Goal: Task Accomplishment & Management: Use online tool/utility

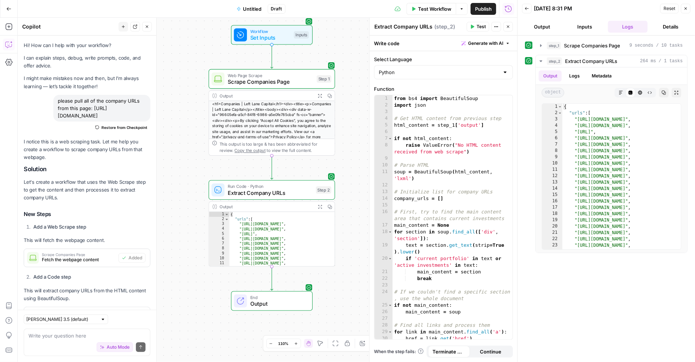
scroll to position [1627, 0]
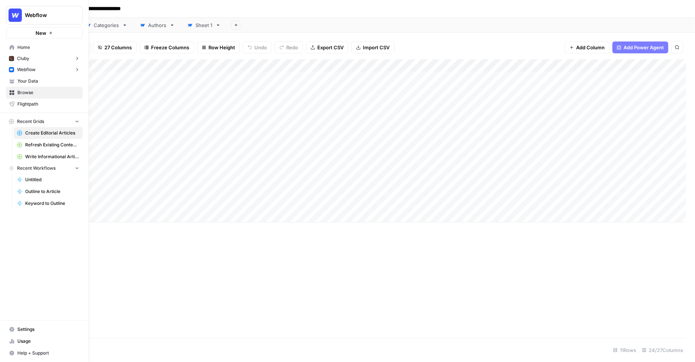
click at [42, 59] on button "Cluby" at bounding box center [44, 58] width 77 height 11
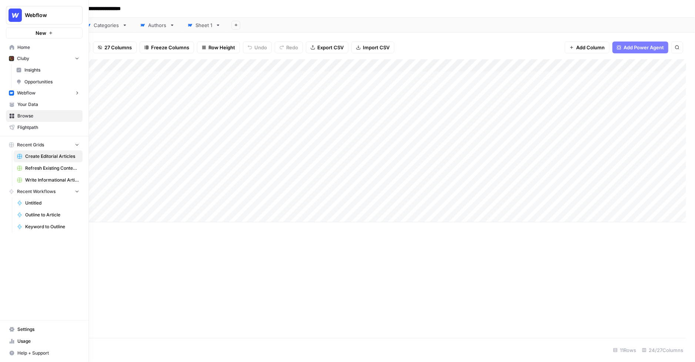
click at [38, 107] on span "Your Data" at bounding box center [48, 104] width 62 height 7
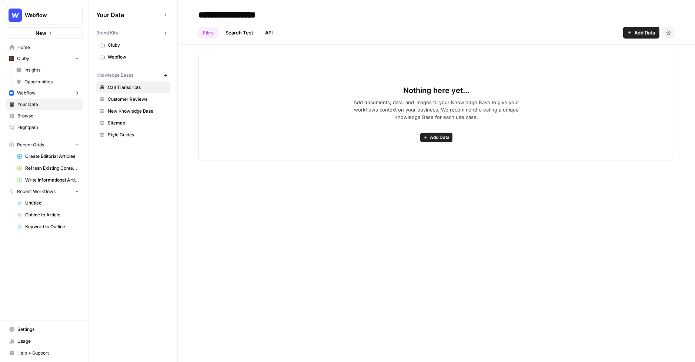
click at [124, 43] on span "Cluby" at bounding box center [137, 45] width 59 height 7
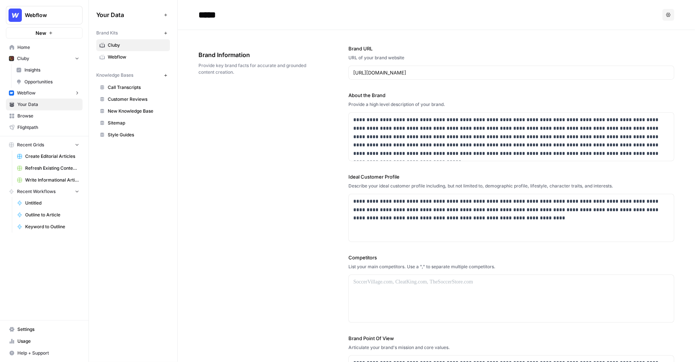
click at [126, 84] on span "Call Transcripts" at bounding box center [137, 87] width 59 height 7
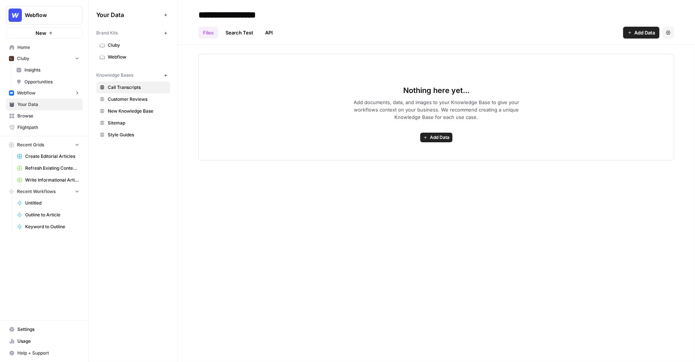
click at [131, 100] on span "Customer Reviews" at bounding box center [137, 99] width 59 height 7
click at [134, 111] on span "New Knowledge Base" at bounding box center [137, 111] width 59 height 7
click at [133, 123] on span "Sitemap" at bounding box center [137, 123] width 59 height 7
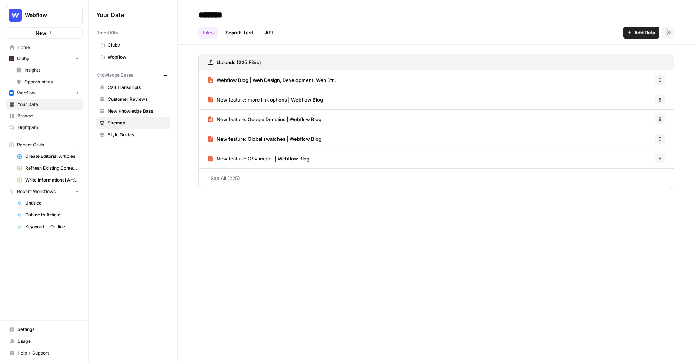
click at [127, 90] on link "Call Transcripts" at bounding box center [133, 88] width 74 height 12
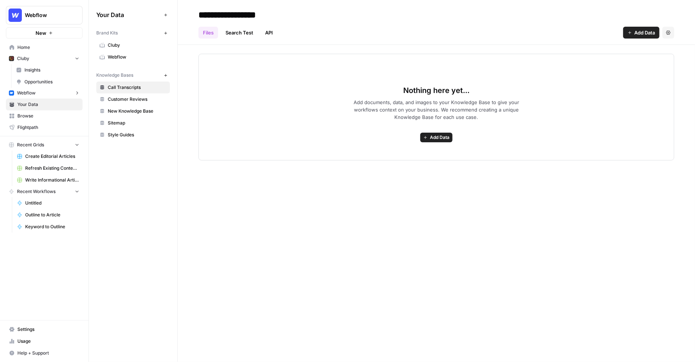
click at [127, 97] on span "Customer Reviews" at bounding box center [137, 99] width 59 height 7
click at [129, 111] on span "New Knowledge Base" at bounding box center [137, 111] width 59 height 7
click at [668, 32] on icon "button" at bounding box center [669, 32] width 4 height 4
click at [625, 52] on span "Delete Knowledge Base" at bounding box center [638, 49] width 55 height 7
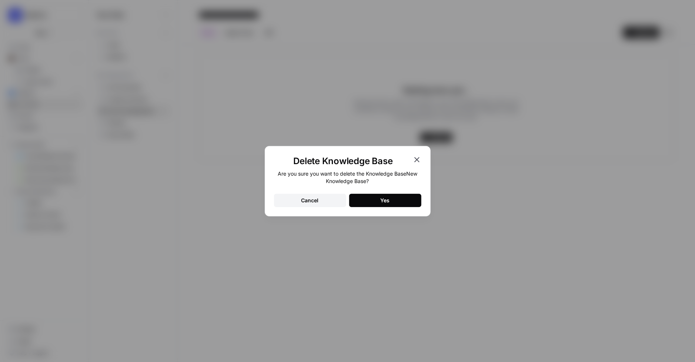
click at [362, 196] on button "Yes" at bounding box center [385, 200] width 72 height 13
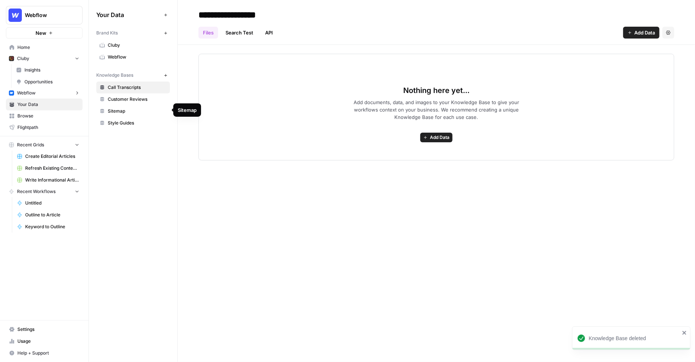
click at [125, 123] on span "Style Guides" at bounding box center [137, 123] width 59 height 7
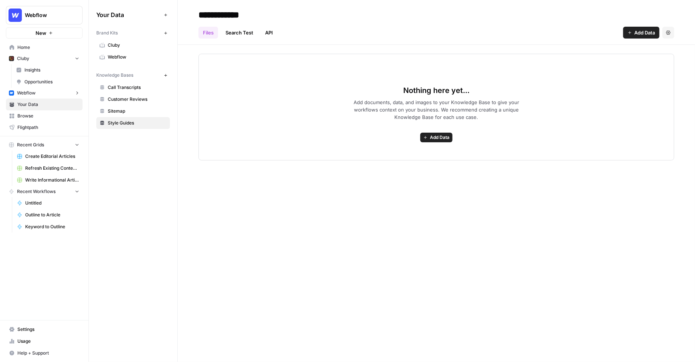
click at [181, 98] on div "Nothing here yet... Add documents, data, and images to your Knowledge Base to g…" at bounding box center [437, 103] width 518 height 116
click at [156, 46] on span "Cluby" at bounding box center [137, 45] width 59 height 7
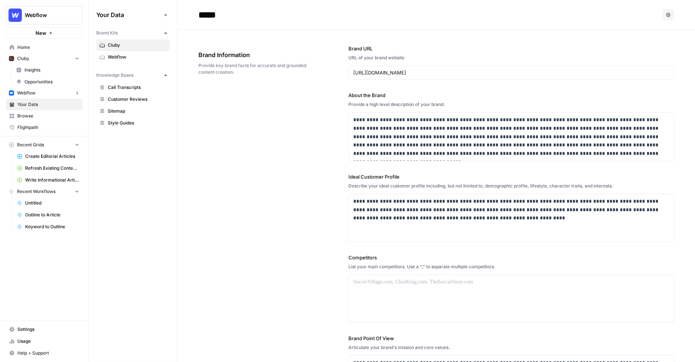
click at [67, 18] on span "Webflow" at bounding box center [47, 14] width 45 height 7
type input "p"
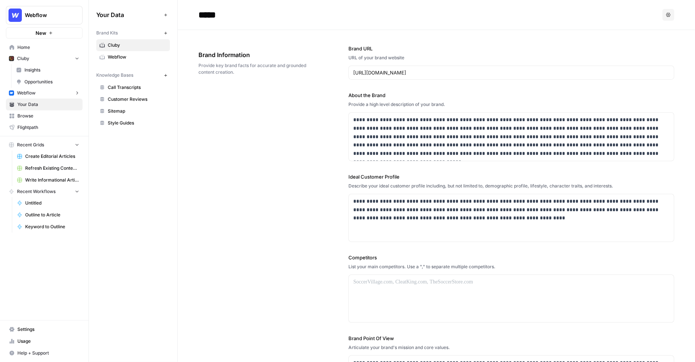
click at [58, 6] on button "Webflow" at bounding box center [44, 15] width 77 height 19
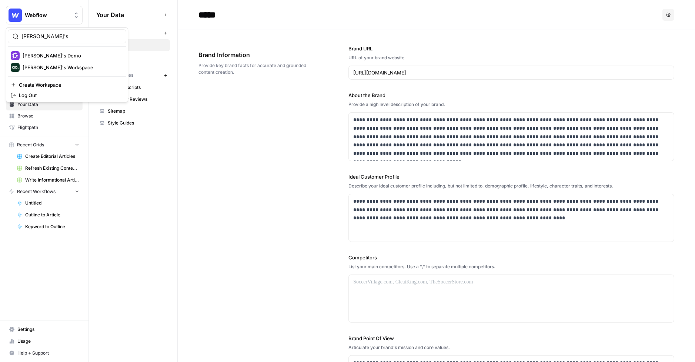
type input "nick's"
click at [61, 67] on span "[PERSON_NAME]'s Workspace" at bounding box center [72, 67] width 98 height 7
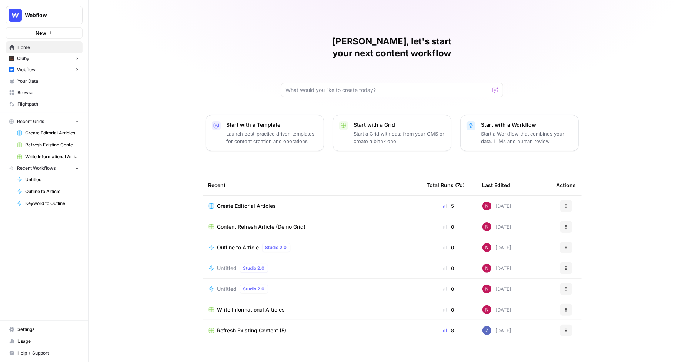
click at [52, 10] on button "Webflow" at bounding box center [44, 15] width 77 height 19
type input "nick's"
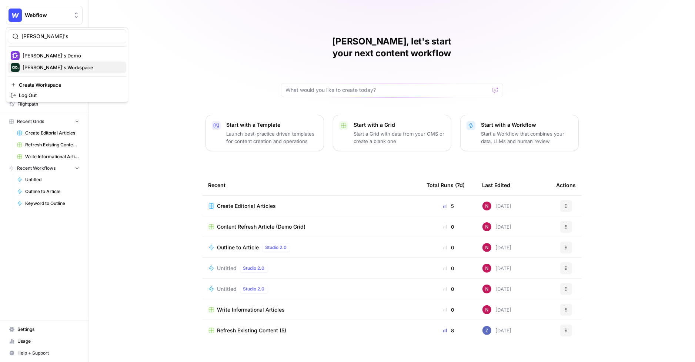
click at [55, 67] on span "[PERSON_NAME]'s Workspace" at bounding box center [72, 67] width 98 height 7
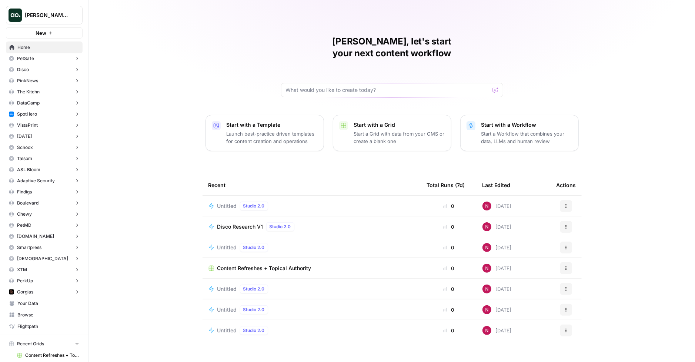
click at [505, 130] on p "Start a Workflow that combines your data, LLMs and human review" at bounding box center [527, 137] width 91 height 15
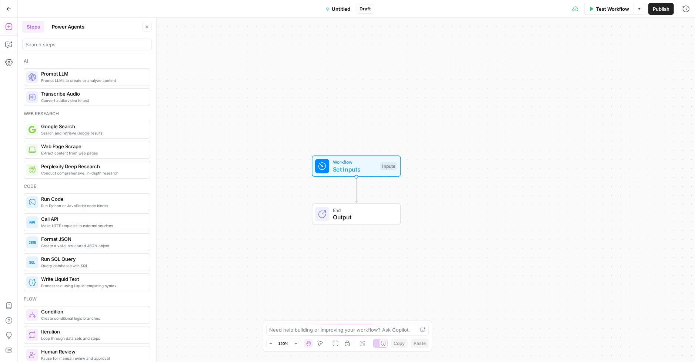
click at [75, 28] on button "Power Agents" at bounding box center [67, 27] width 41 height 12
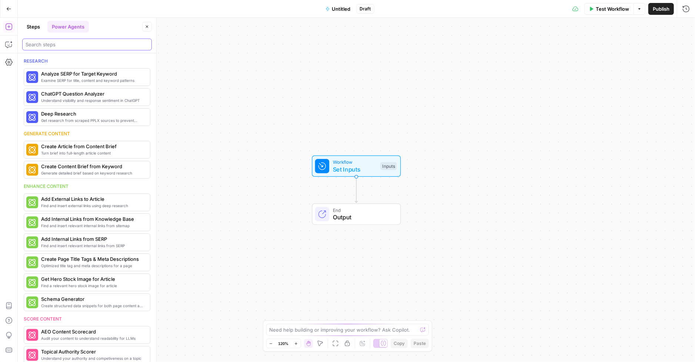
click at [70, 45] on input "search" at bounding box center [87, 44] width 123 height 7
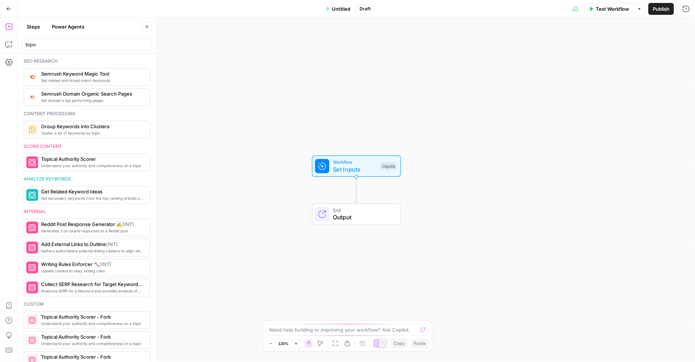
click at [80, 10] on div "Go Back Untitled Draft Test Workflow Options Publish Run History" at bounding box center [347, 8] width 695 height 17
click at [76, 47] on input "topo" at bounding box center [87, 44] width 123 height 7
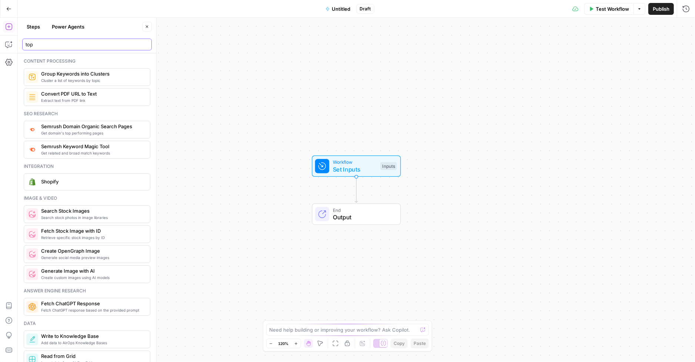
type input "top"
click at [60, 21] on button "Power Agents" at bounding box center [67, 27] width 41 height 12
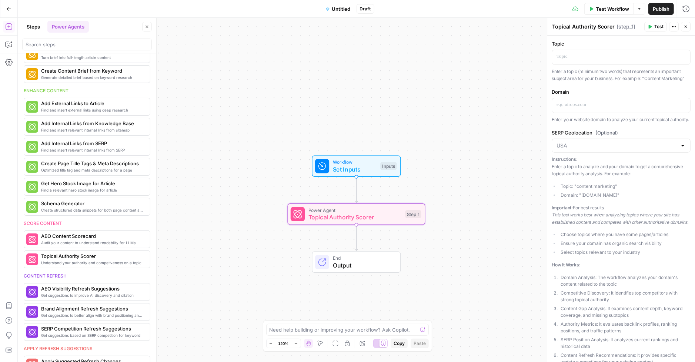
scroll to position [156, 0]
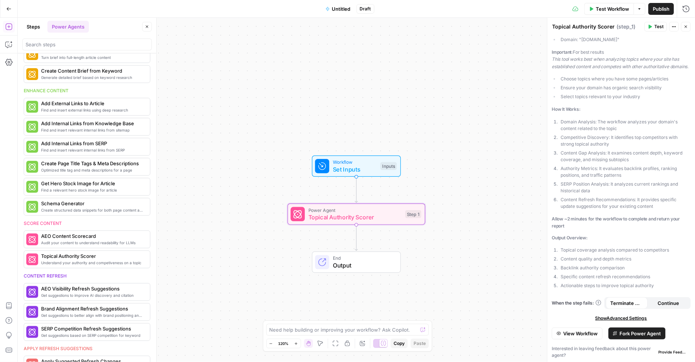
click at [636, 328] on button "Fork Power Agent" at bounding box center [637, 334] width 57 height 12
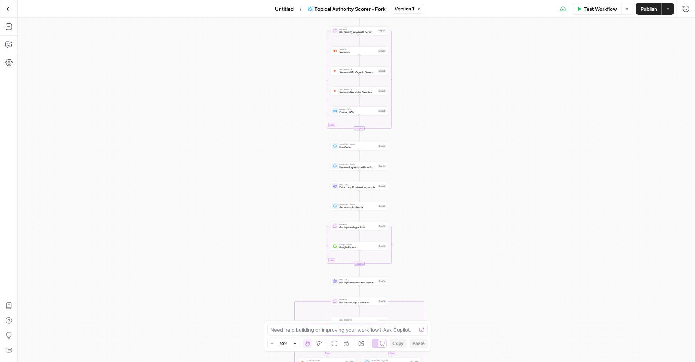
drag, startPoint x: 395, startPoint y: 58, endPoint x: 398, endPoint y: 192, distance: 134.2
click at [398, 193] on div "true false true false true false Workflow Set Inputs Inputs Run Code · Python M…" at bounding box center [357, 190] width 678 height 344
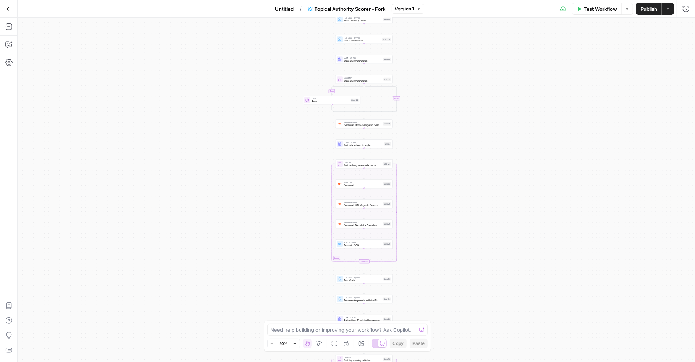
drag, startPoint x: 411, startPoint y: 105, endPoint x: 416, endPoint y: 234, distance: 129.0
click at [416, 235] on div "true false true false true false Workflow Set Inputs Inputs Run Code · Python M…" at bounding box center [357, 190] width 678 height 344
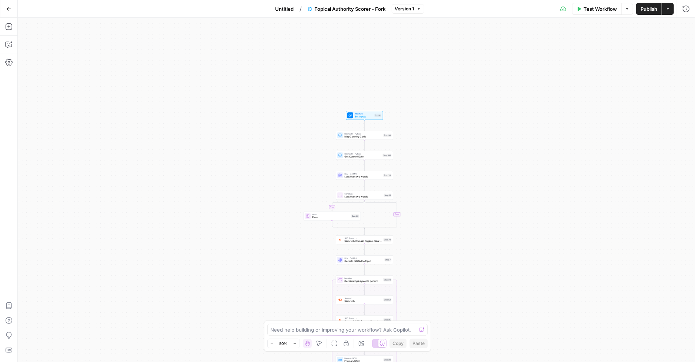
drag, startPoint x: 416, startPoint y: 104, endPoint x: 416, endPoint y: 219, distance: 115.6
click at [416, 220] on div "true false true false true false Workflow Set Inputs Inputs Run Code · Python M…" at bounding box center [357, 190] width 678 height 344
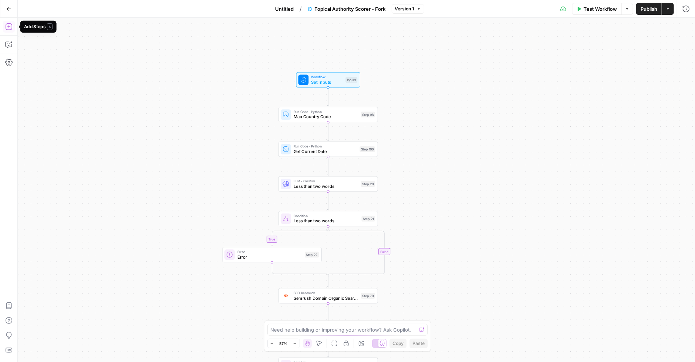
click at [7, 29] on icon "button" at bounding box center [8, 26] width 7 height 7
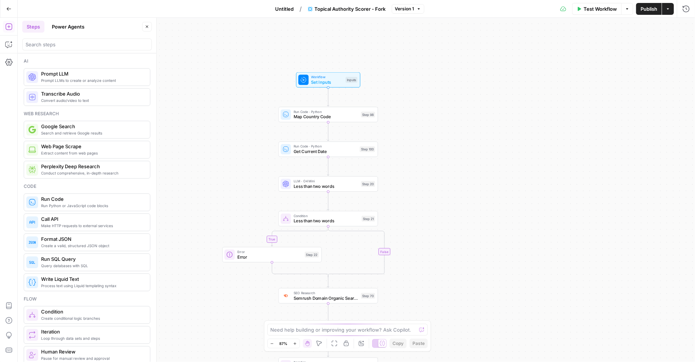
click at [66, 25] on button "Power Agents" at bounding box center [67, 27] width 41 height 12
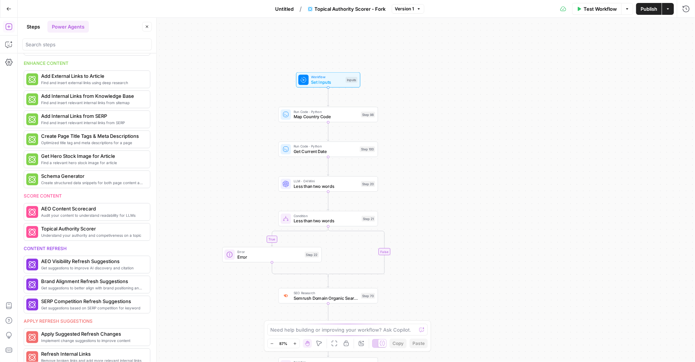
scroll to position [149, 0]
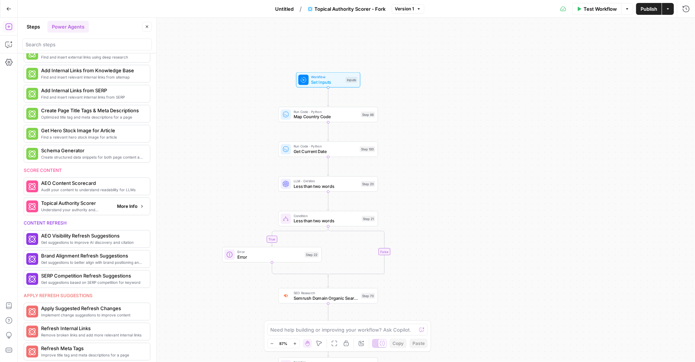
click at [131, 203] on span "More Info" at bounding box center [127, 206] width 20 height 7
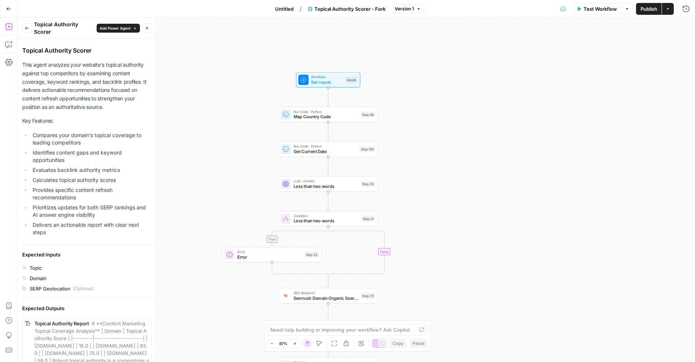
scroll to position [0, 0]
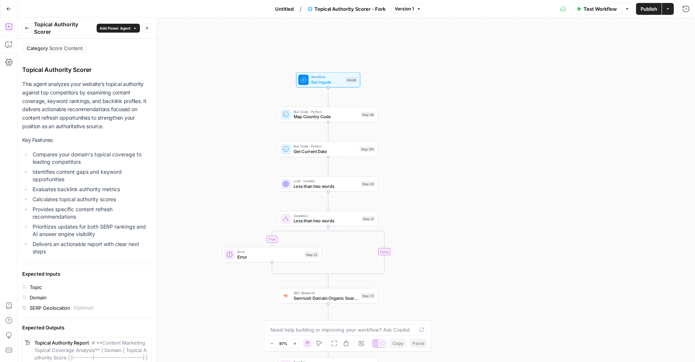
click at [26, 26] on icon "button" at bounding box center [27, 28] width 4 height 4
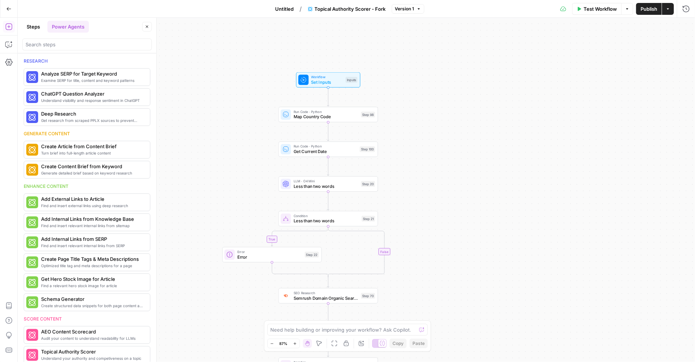
scroll to position [149, 0]
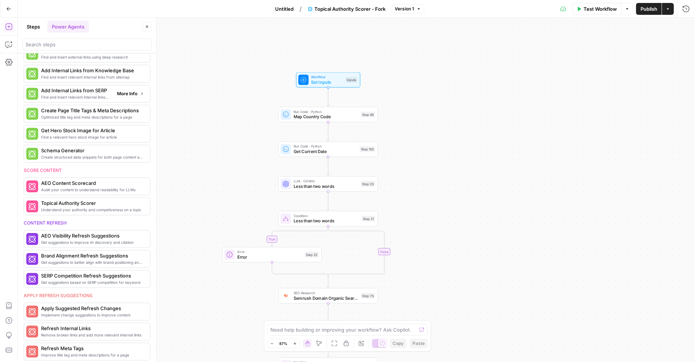
click at [136, 90] on span "More Info" at bounding box center [127, 93] width 20 height 7
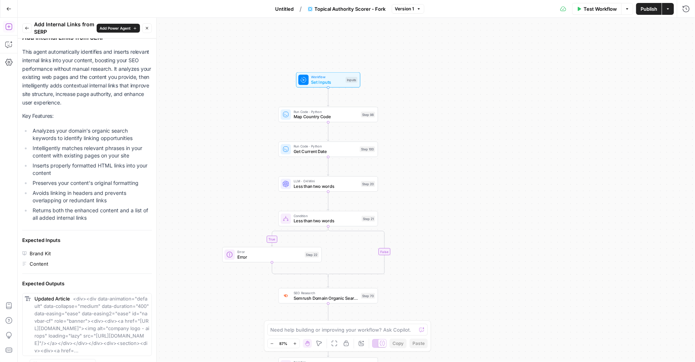
scroll to position [0, 0]
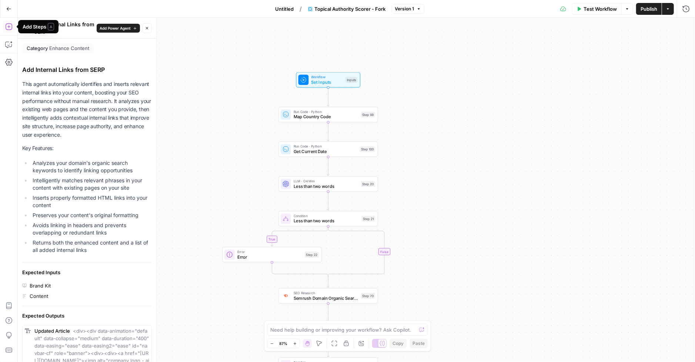
click at [27, 30] on div "Add Steps A" at bounding box center [38, 26] width 31 height 7
click at [27, 30] on button "Back" at bounding box center [27, 28] width 10 height 10
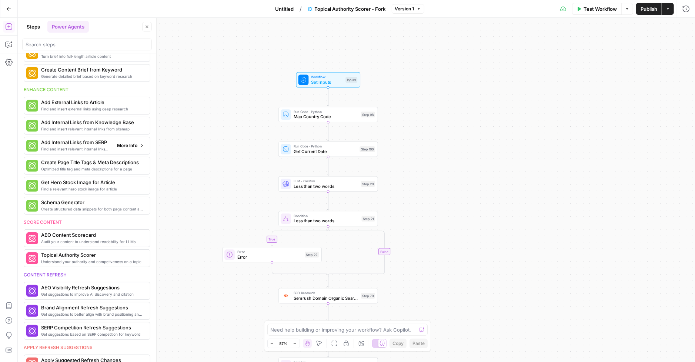
scroll to position [96, 0]
click at [133, 106] on span "More Info" at bounding box center [127, 106] width 20 height 7
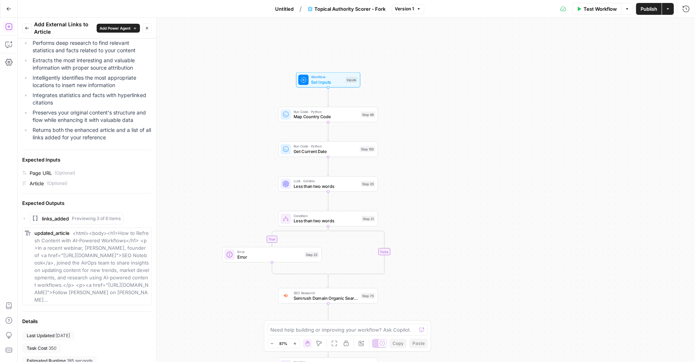
scroll to position [0, 0]
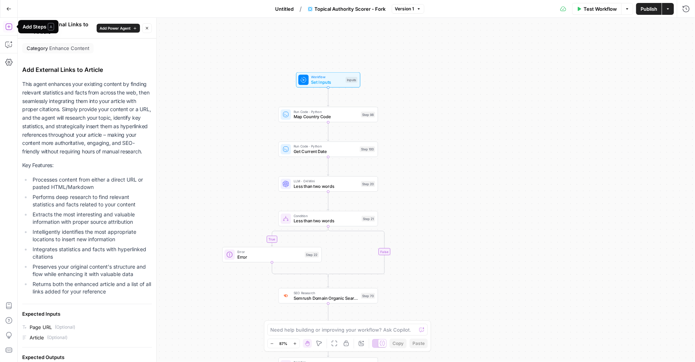
click at [23, 29] on div "Add Steps A" at bounding box center [38, 26] width 31 height 7
click at [24, 24] on button "Back" at bounding box center [27, 28] width 10 height 10
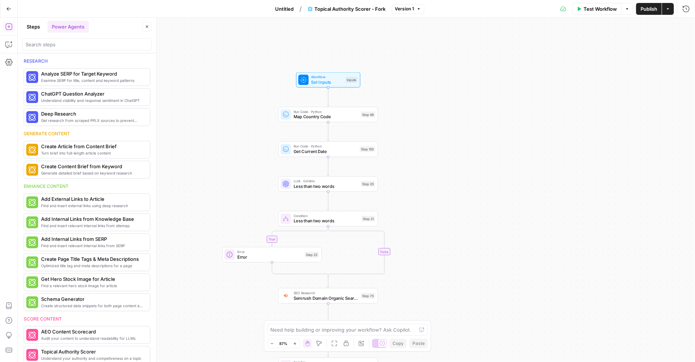
scroll to position [96, 0]
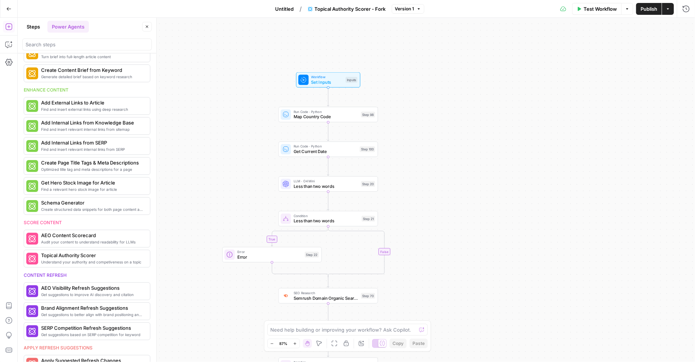
click at [12, 7] on button "Go Back" at bounding box center [8, 8] width 13 height 13
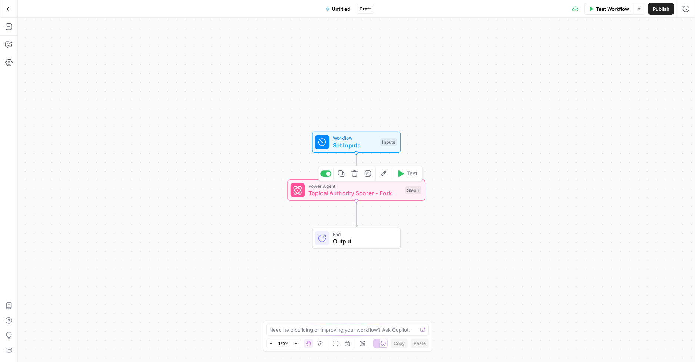
click at [353, 173] on icon "button" at bounding box center [354, 173] width 7 height 7
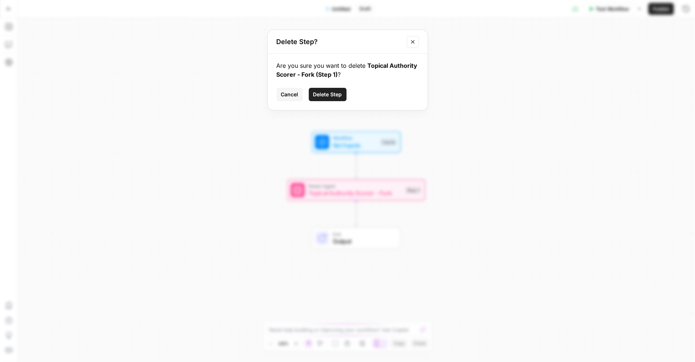
click at [335, 96] on span "Delete Step" at bounding box center [327, 94] width 29 height 7
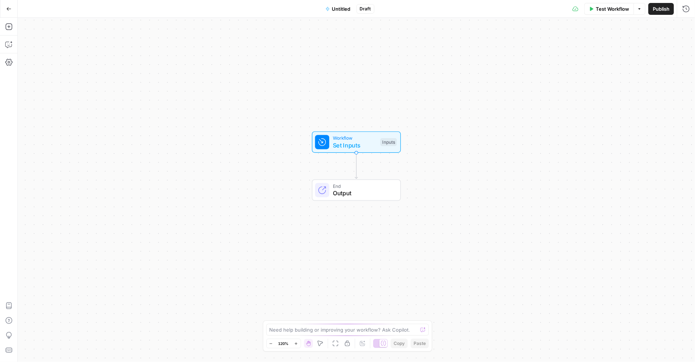
click at [11, 7] on button "Go Back" at bounding box center [8, 8] width 13 height 13
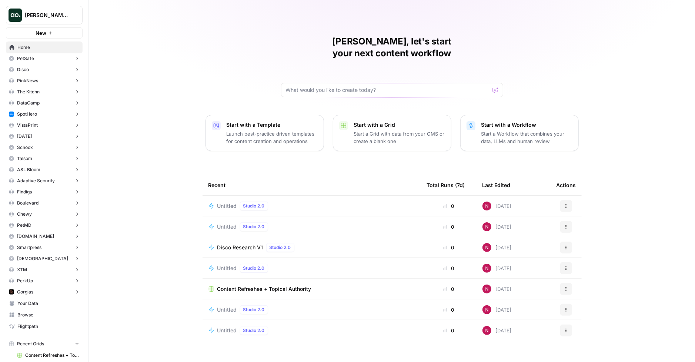
scroll to position [112, 0]
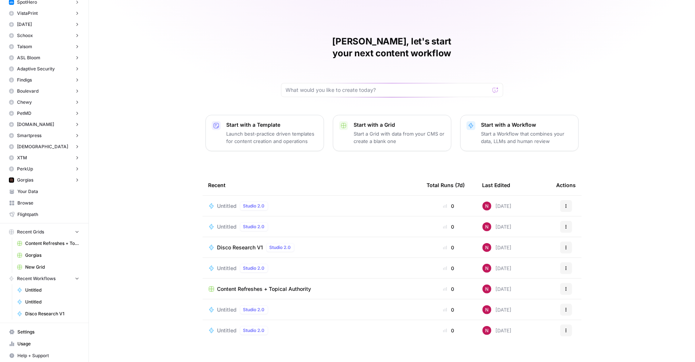
click at [40, 190] on span "Your Data" at bounding box center [48, 191] width 62 height 7
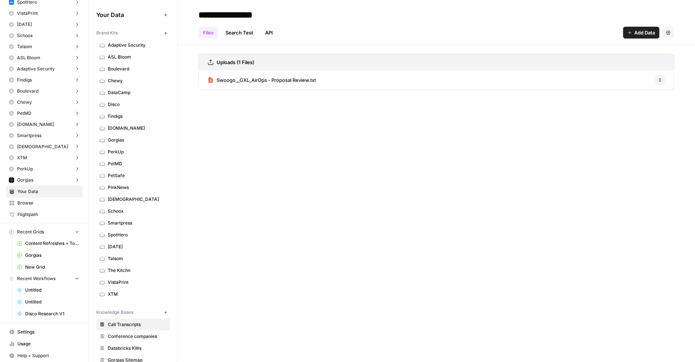
click at [169, 32] on button "New" at bounding box center [165, 33] width 9 height 9
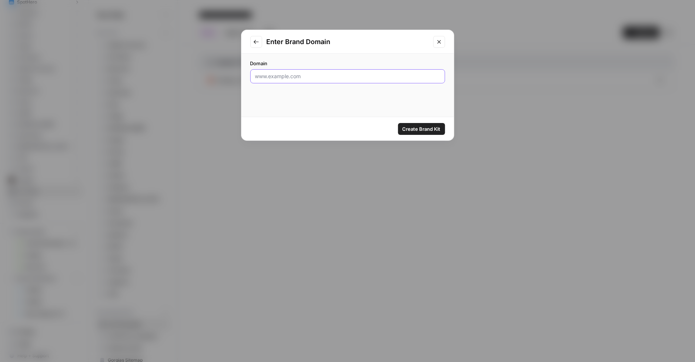
click at [353, 74] on input "Domain" at bounding box center [347, 76] width 185 height 7
paste input "[URL][DOMAIN_NAME]"
type input "[URL][DOMAIN_NAME]"
click at [414, 127] on span "Create Brand Kit" at bounding box center [422, 128] width 38 height 7
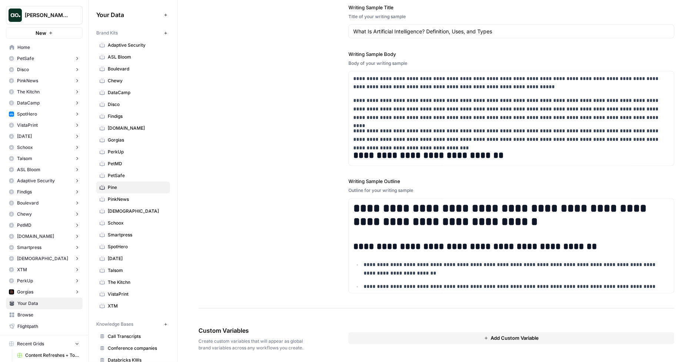
click at [39, 49] on span "Home" at bounding box center [48, 47] width 62 height 7
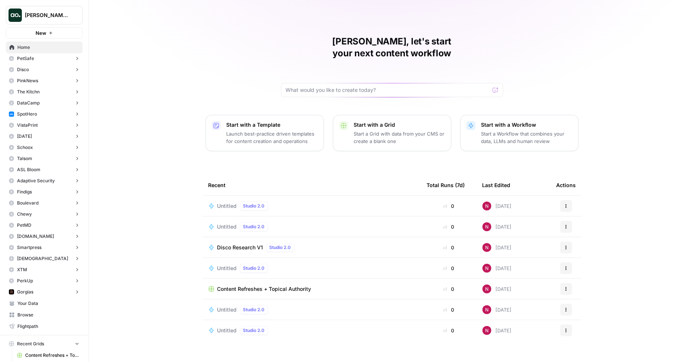
click at [359, 130] on p "Start a Grid with data from your CMS or create a blank one" at bounding box center [399, 137] width 91 height 15
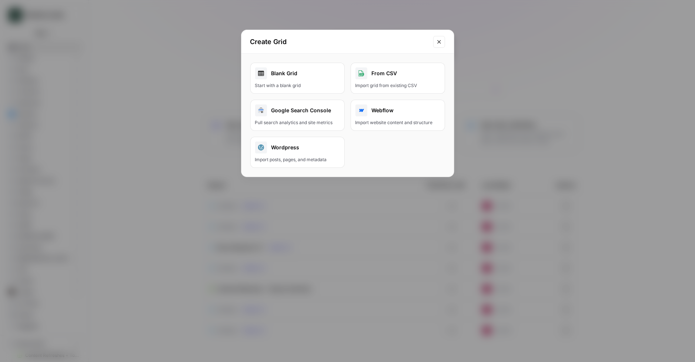
click at [321, 76] on div "Blank Grid" at bounding box center [297, 73] width 85 height 12
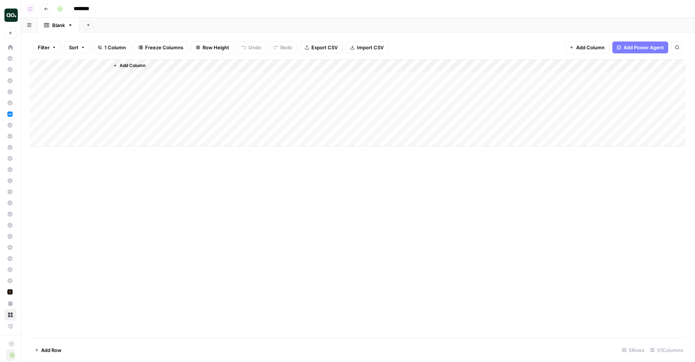
click at [631, 46] on span "Add Power Agent" at bounding box center [644, 47] width 40 height 7
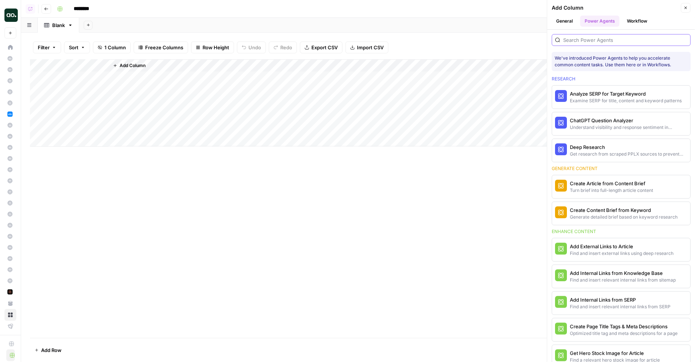
click at [604, 39] on input "search" at bounding box center [626, 39] width 124 height 7
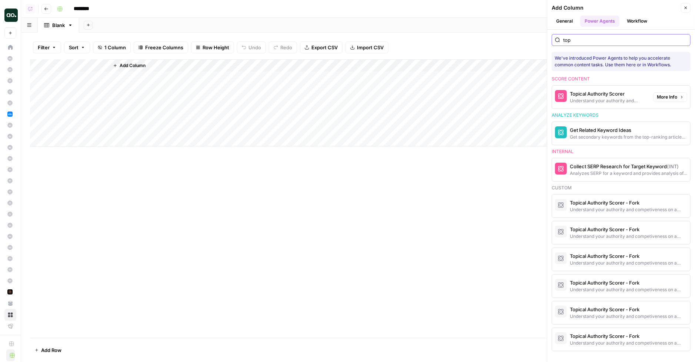
type input "top"
click at [620, 98] on div "Understand your authority and competiveness on a topic" at bounding box center [609, 100] width 78 height 7
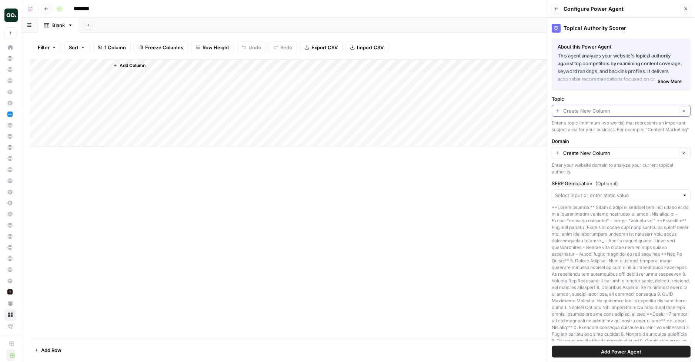
click at [592, 110] on input "Topic" at bounding box center [621, 110] width 114 height 7
click at [597, 127] on span "Create New Column" at bounding box center [621, 127] width 109 height 7
type input "Create New Column"
click at [591, 154] on input "Domain" at bounding box center [621, 152] width 114 height 7
type input "Create New Column"
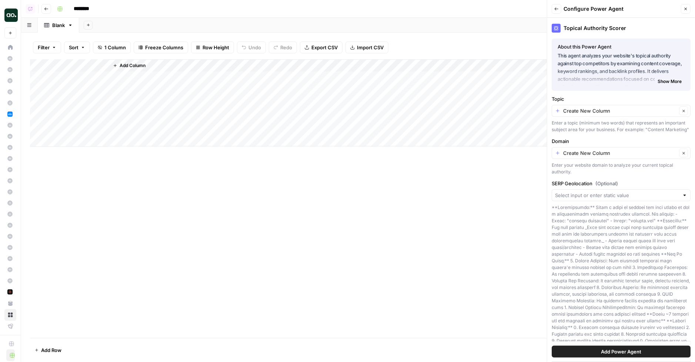
click at [596, 144] on label "Domain" at bounding box center [621, 140] width 139 height 7
click at [596, 149] on input "Create New Column" at bounding box center [621, 152] width 114 height 7
click at [591, 155] on input "Domain" at bounding box center [621, 152] width 114 height 7
type input "[DOMAIN_NAME]"
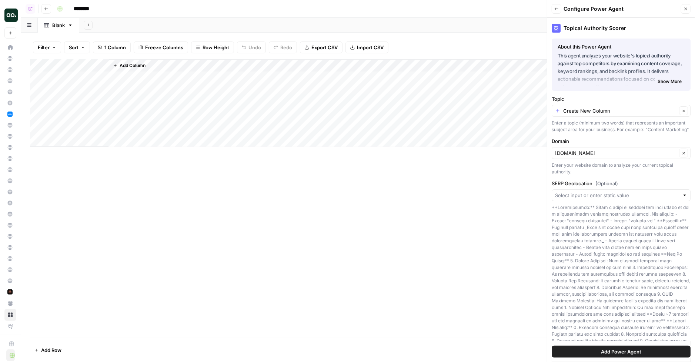
click at [589, 156] on div "[DOMAIN_NAME] Clear" at bounding box center [621, 153] width 139 height 12
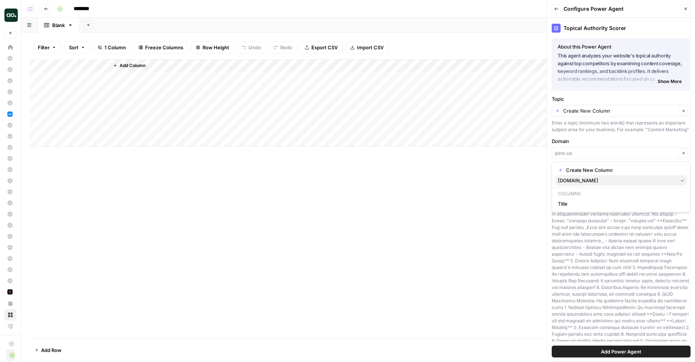
click at [586, 181] on span "[DOMAIN_NAME]" at bounding box center [616, 180] width 117 height 7
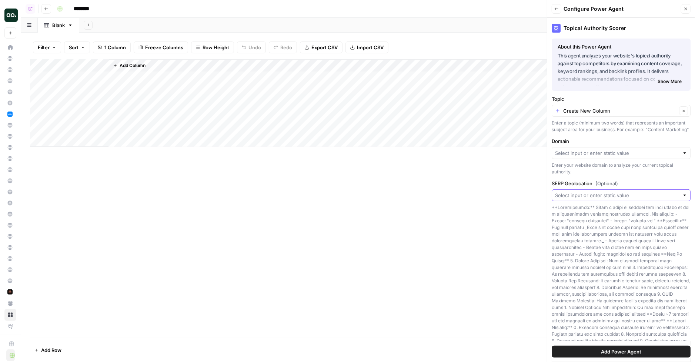
click at [588, 196] on input "SERP Geolocation (Optional)" at bounding box center [617, 195] width 124 height 7
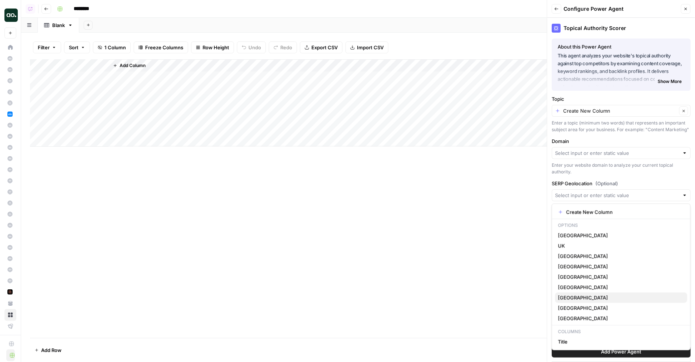
click at [577, 295] on span "[GEOGRAPHIC_DATA]" at bounding box center [619, 297] width 123 height 7
type input "[GEOGRAPHIC_DATA]"
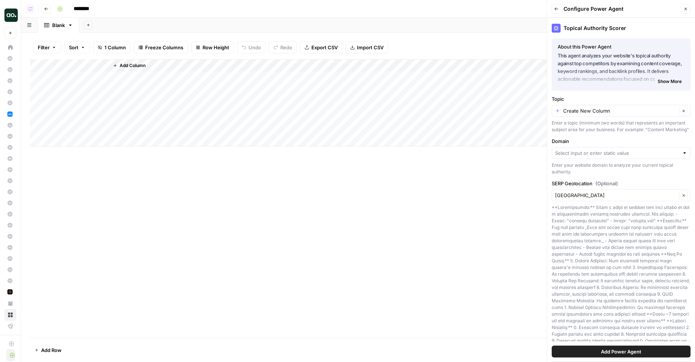
click at [615, 351] on span "Add Power Agent" at bounding box center [621, 351] width 40 height 7
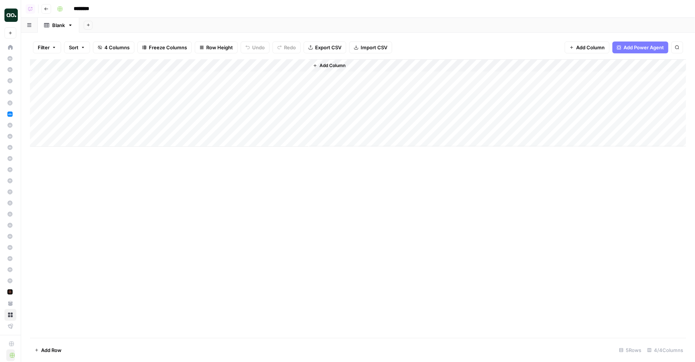
click at [103, 64] on div "Add Column" at bounding box center [358, 102] width 657 height 87
click at [75, 163] on span "Remove Column" at bounding box center [88, 165] width 65 height 7
click at [324, 75] on span "Delete" at bounding box center [321, 76] width 16 height 7
click at [78, 9] on input "********" at bounding box center [90, 9] width 41 height 12
click at [80, 9] on input "********" at bounding box center [90, 9] width 41 height 12
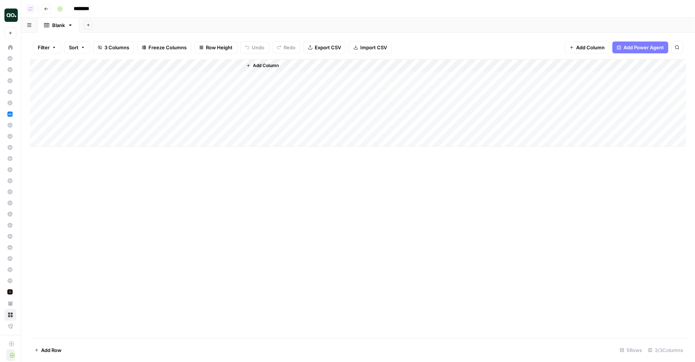
click at [80, 9] on input "********" at bounding box center [90, 9] width 41 height 12
type input "**********"
click at [61, 76] on div "Add Column" at bounding box center [358, 102] width 657 height 87
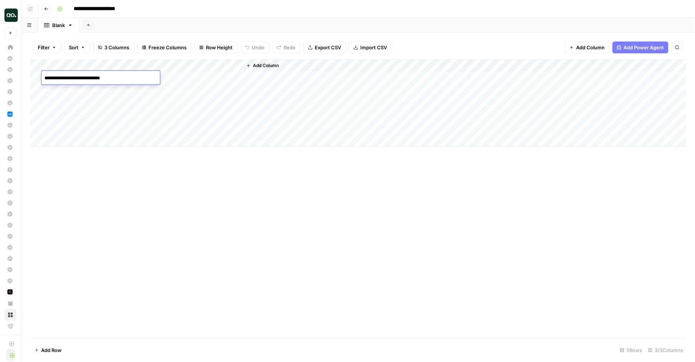
click at [108, 79] on textarea "**********" at bounding box center [100, 78] width 119 height 10
type textarea "**********"
click at [167, 76] on div "Add Column" at bounding box center [358, 102] width 657 height 87
click at [92, 90] on div "Add Column" at bounding box center [358, 102] width 657 height 87
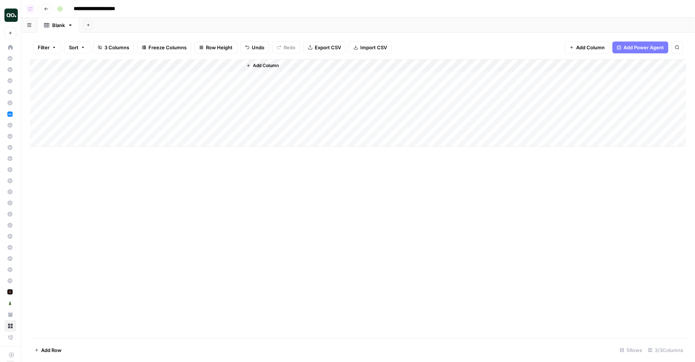
click at [92, 90] on div "Add Column" at bounding box center [358, 102] width 657 height 87
type textarea "**********"
click at [239, 24] on div "Add Sheet" at bounding box center [387, 25] width 616 height 15
click at [134, 89] on div "Add Column" at bounding box center [358, 102] width 657 height 87
click at [236, 77] on div "Add Column" at bounding box center [358, 102] width 657 height 87
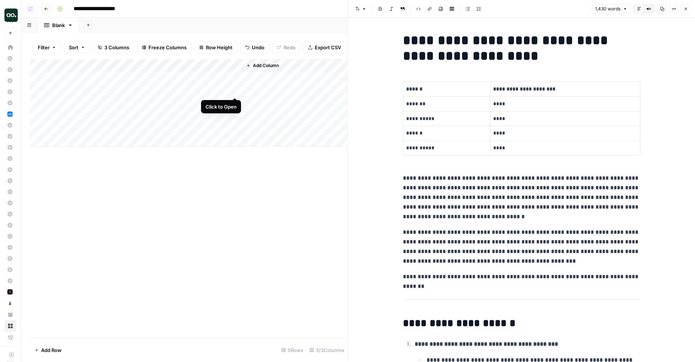
click at [236, 89] on div "Add Column" at bounding box center [189, 102] width 318 height 87
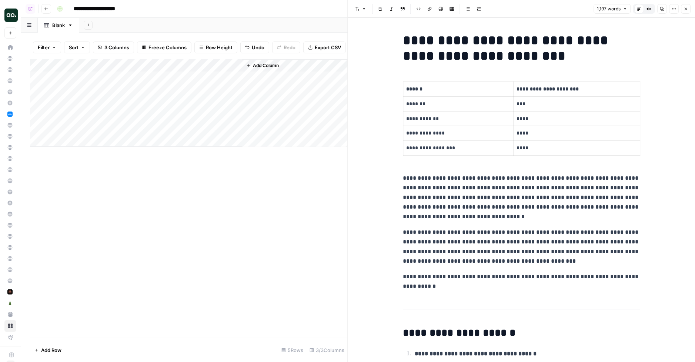
click at [683, 12] on button "Close" at bounding box center [686, 9] width 10 height 10
